Goal: Check status: Check status

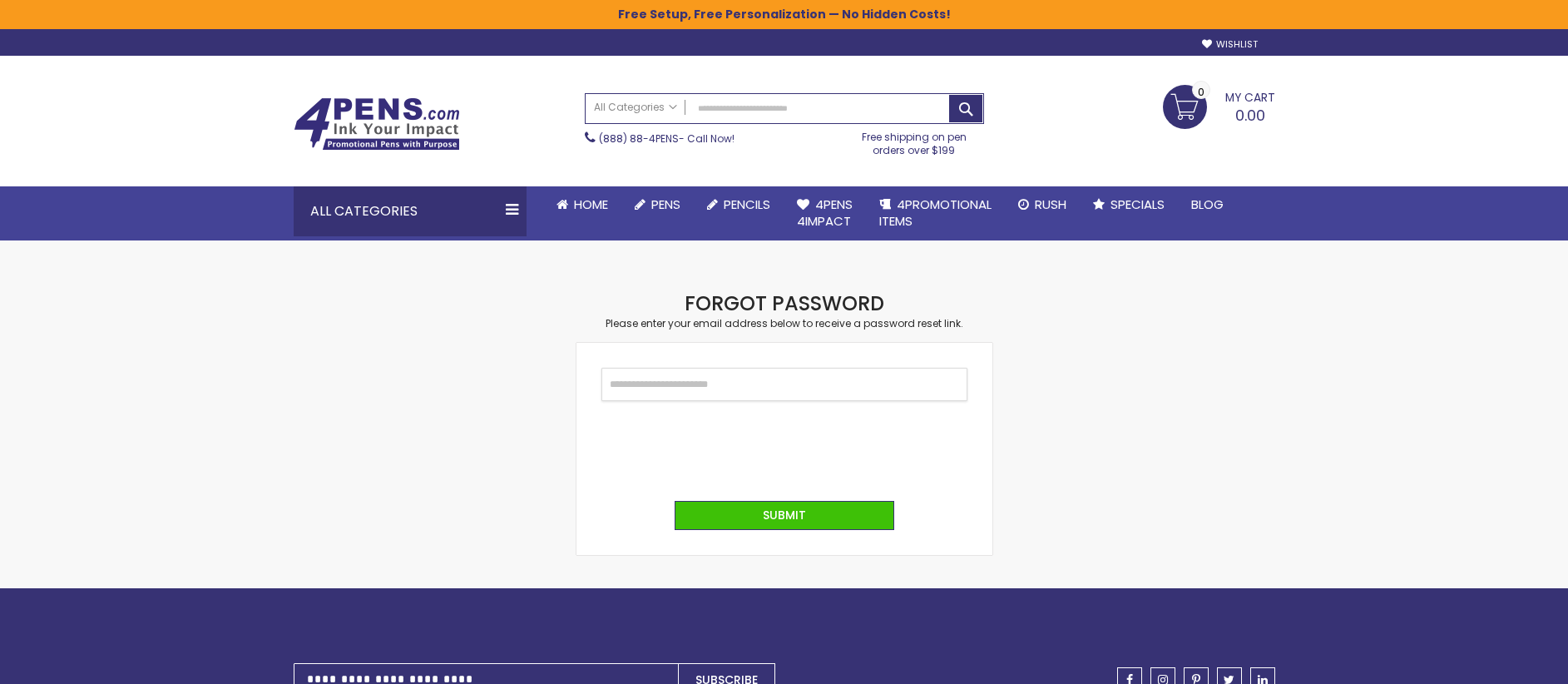
click at [669, 370] on input "Email" at bounding box center [784, 385] width 366 height 34
type input "**********"
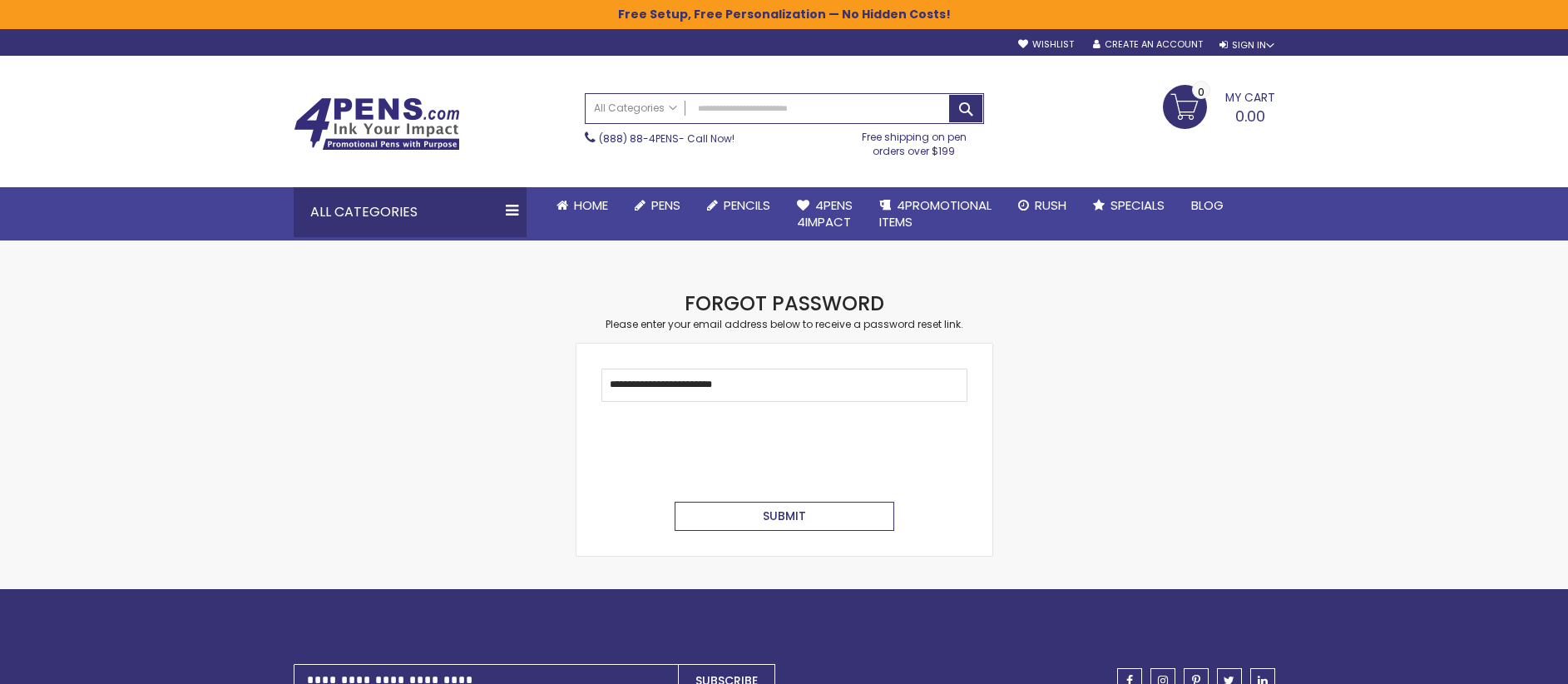
click at [739, 506] on button "Submit" at bounding box center [784, 516] width 219 height 29
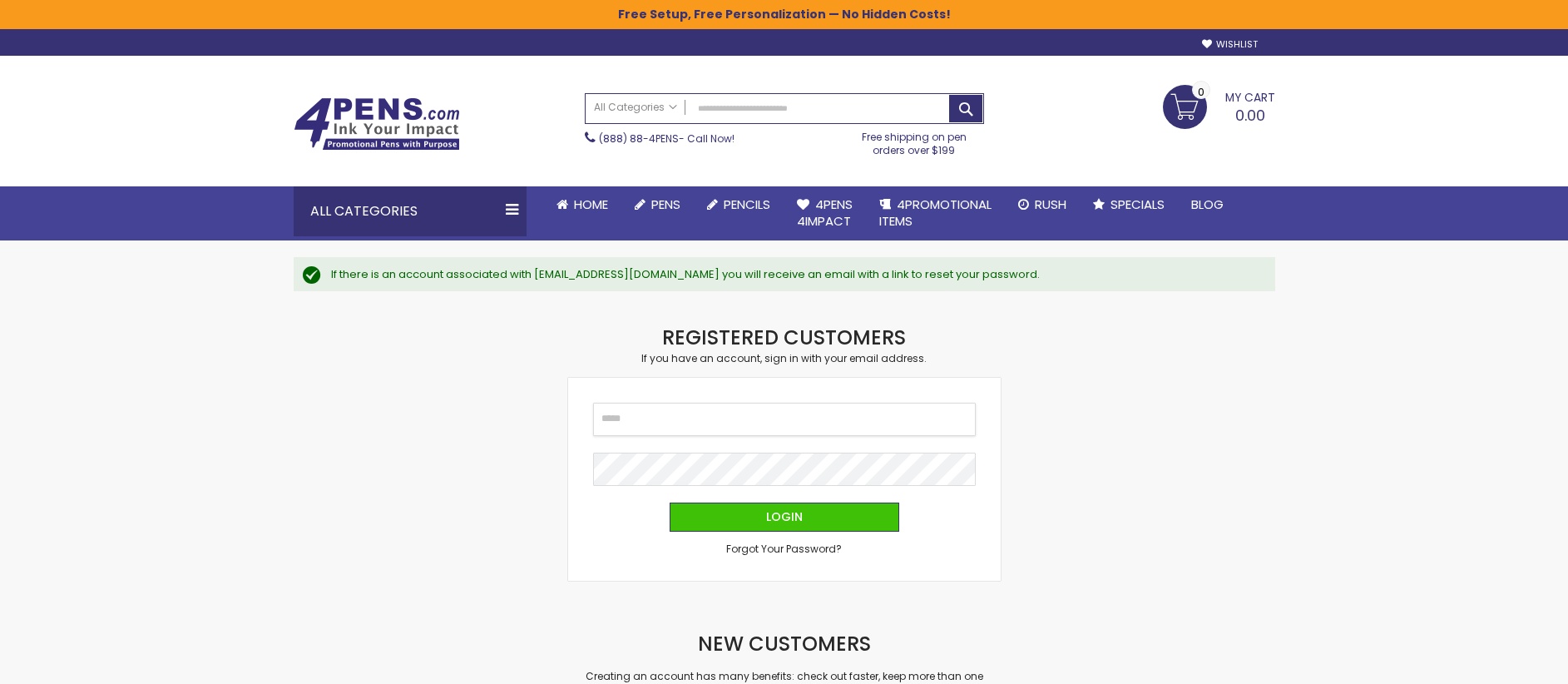
click at [681, 419] on input "Email" at bounding box center [784, 420] width 383 height 34
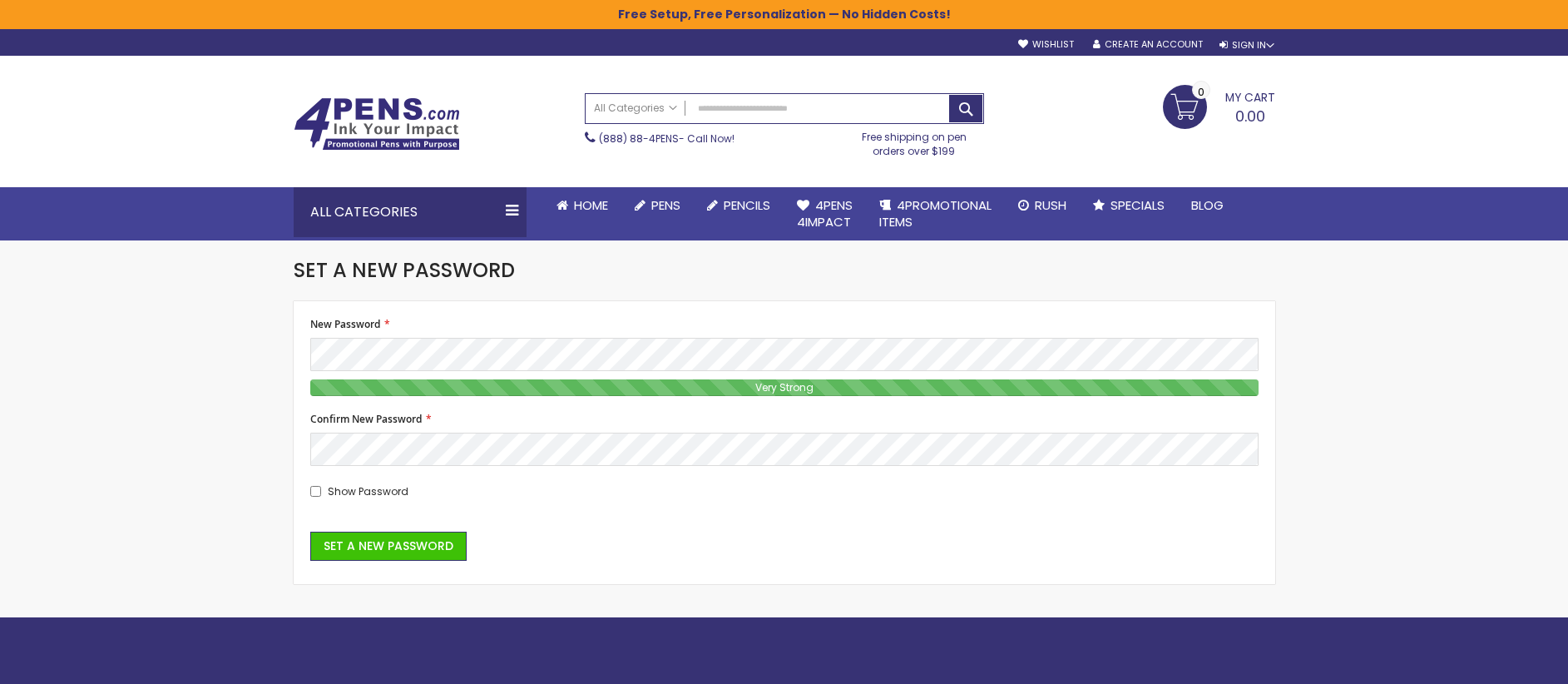
click at [318, 492] on div "Show Password" at bounding box center [784, 491] width 948 height 16
click at [406, 540] on span "Set a New Password" at bounding box center [388, 546] width 130 height 17
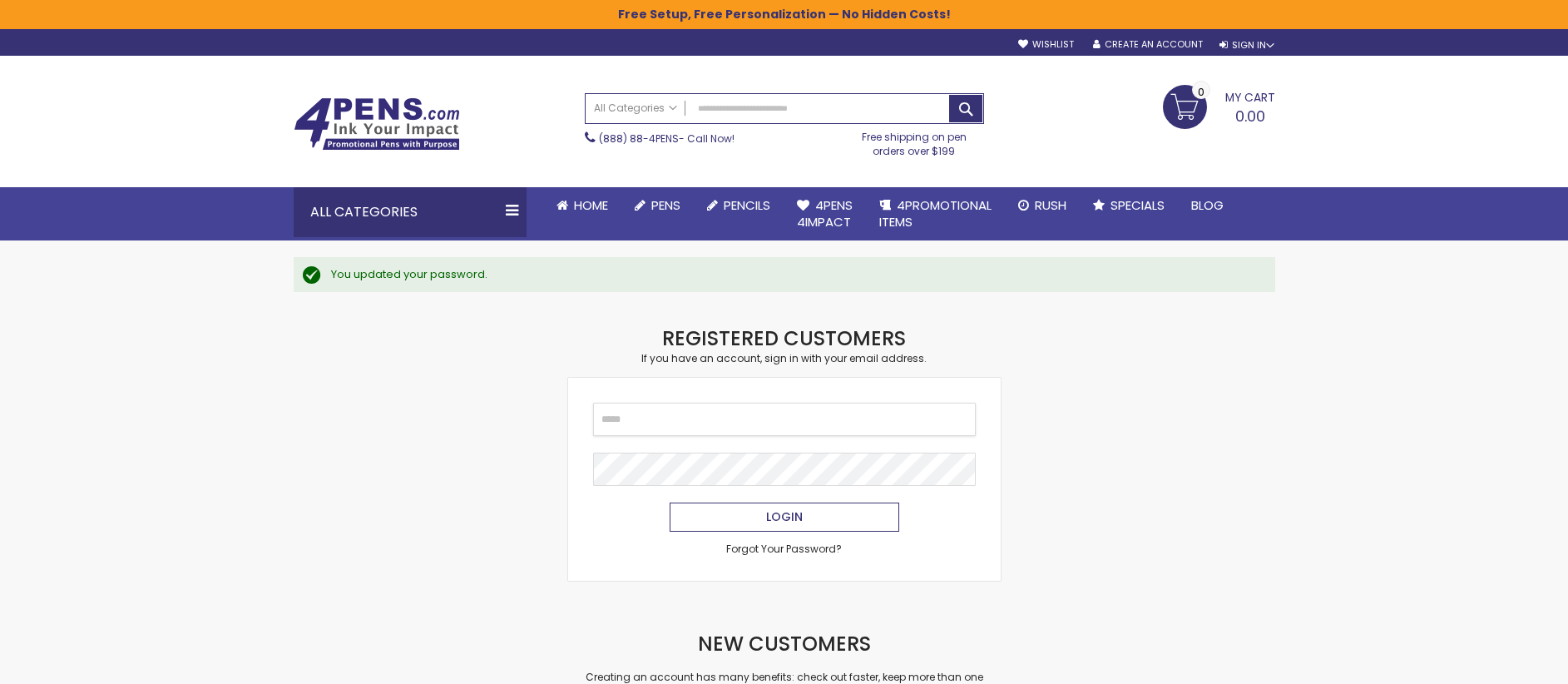
type input "**********"
click at [796, 506] on button "Login" at bounding box center [784, 517] width 230 height 29
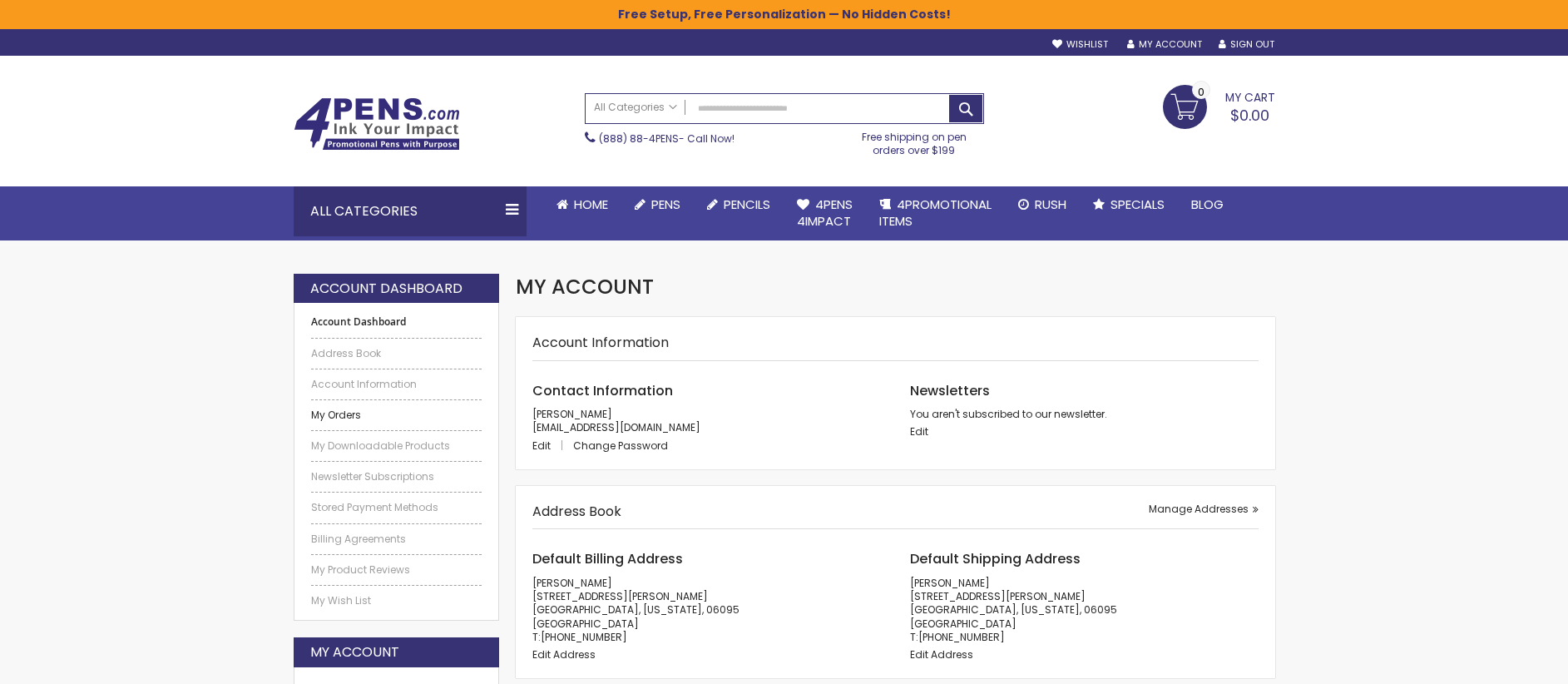
click at [329, 412] on link "My Orders" at bounding box center [396, 415] width 171 height 13
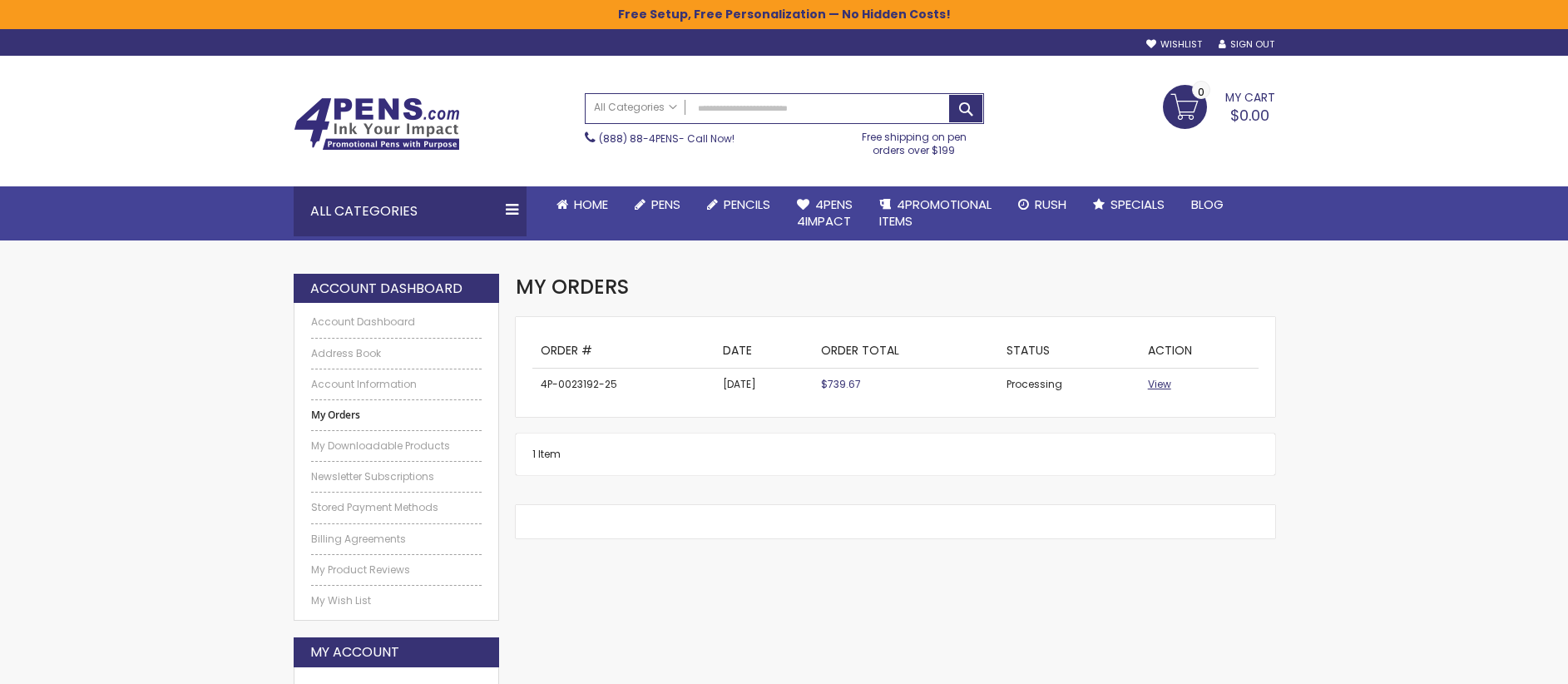
click at [1151, 384] on span "View" at bounding box center [1159, 383] width 23 height 14
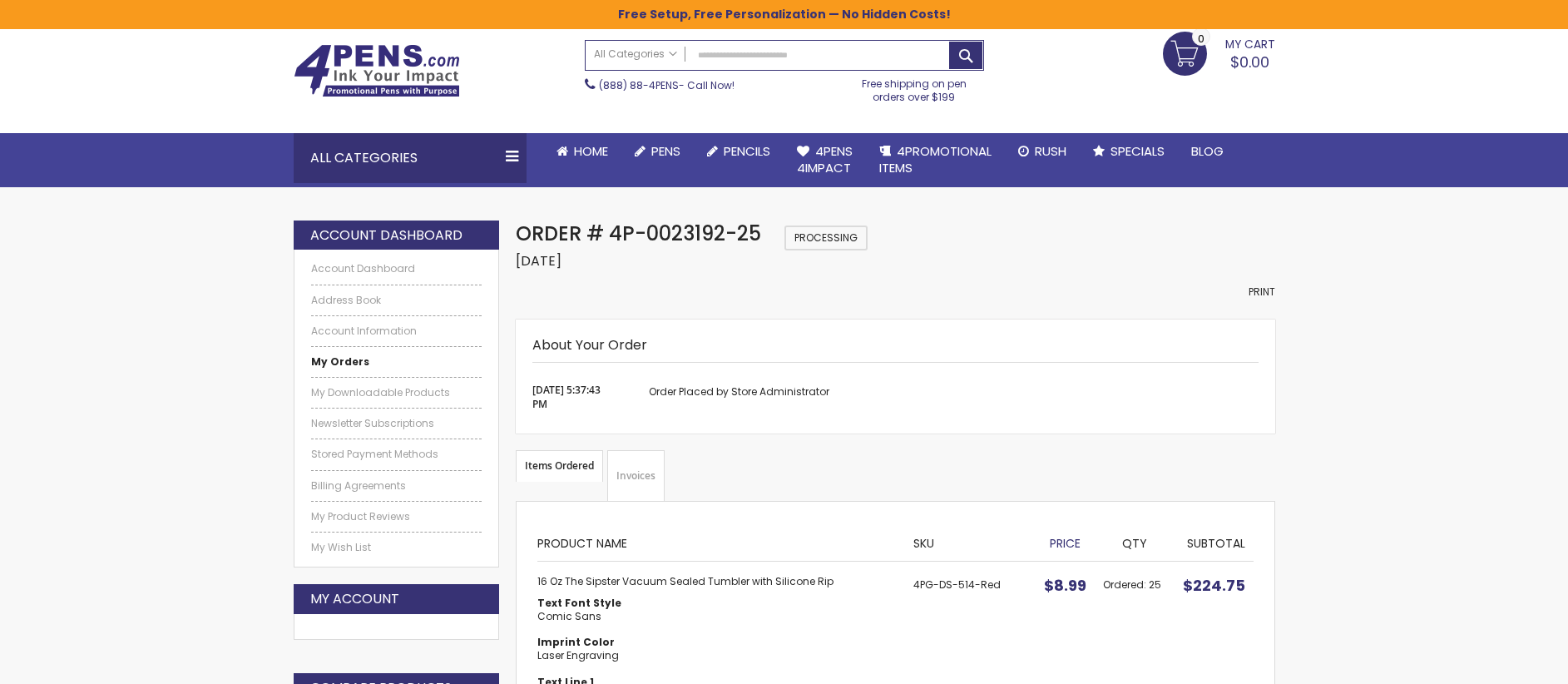
scroll to position [54, 0]
click at [1264, 293] on span "Print" at bounding box center [1262, 291] width 26 height 14
